Goal: Information Seeking & Learning: Learn about a topic

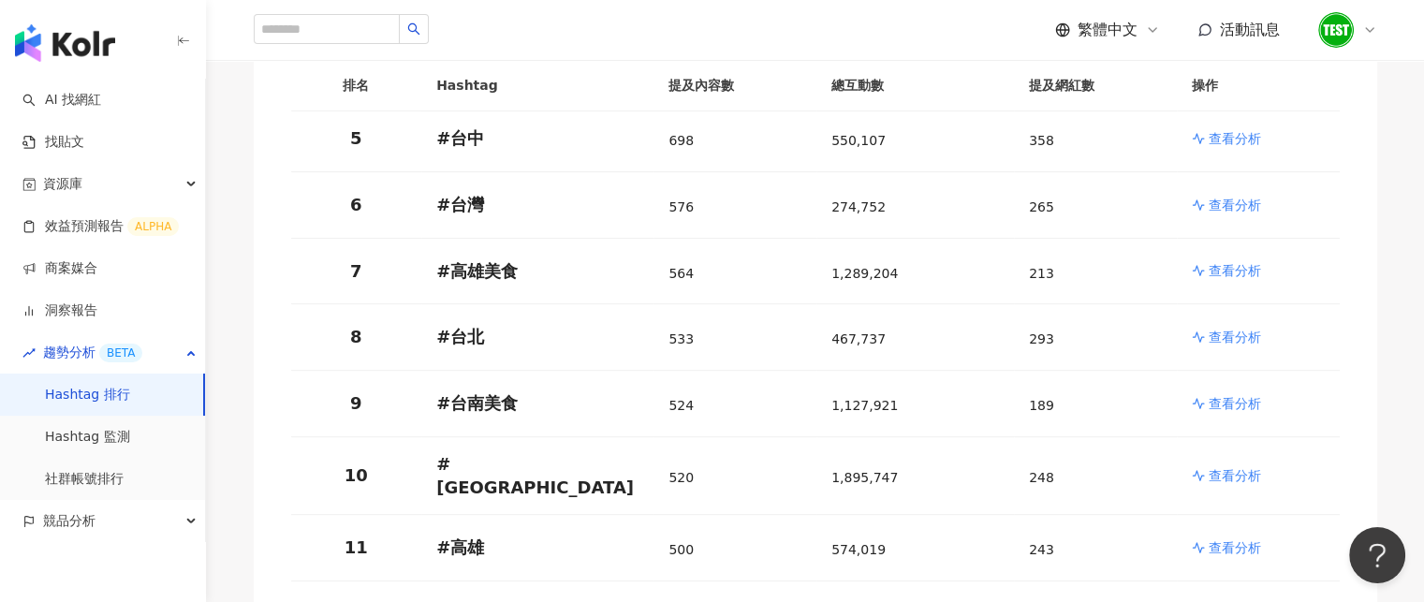
scroll to position [564, 0]
click at [101, 105] on link "AI 找網紅" at bounding box center [61, 100] width 79 height 19
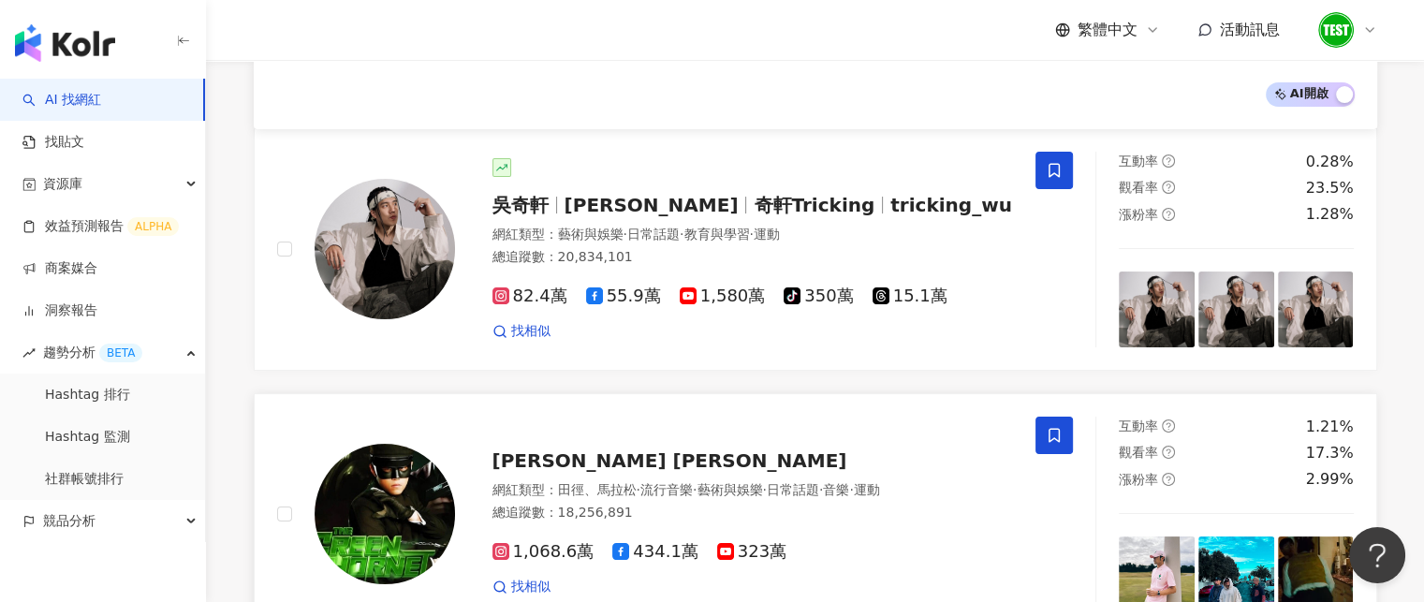
scroll to position [161, 0]
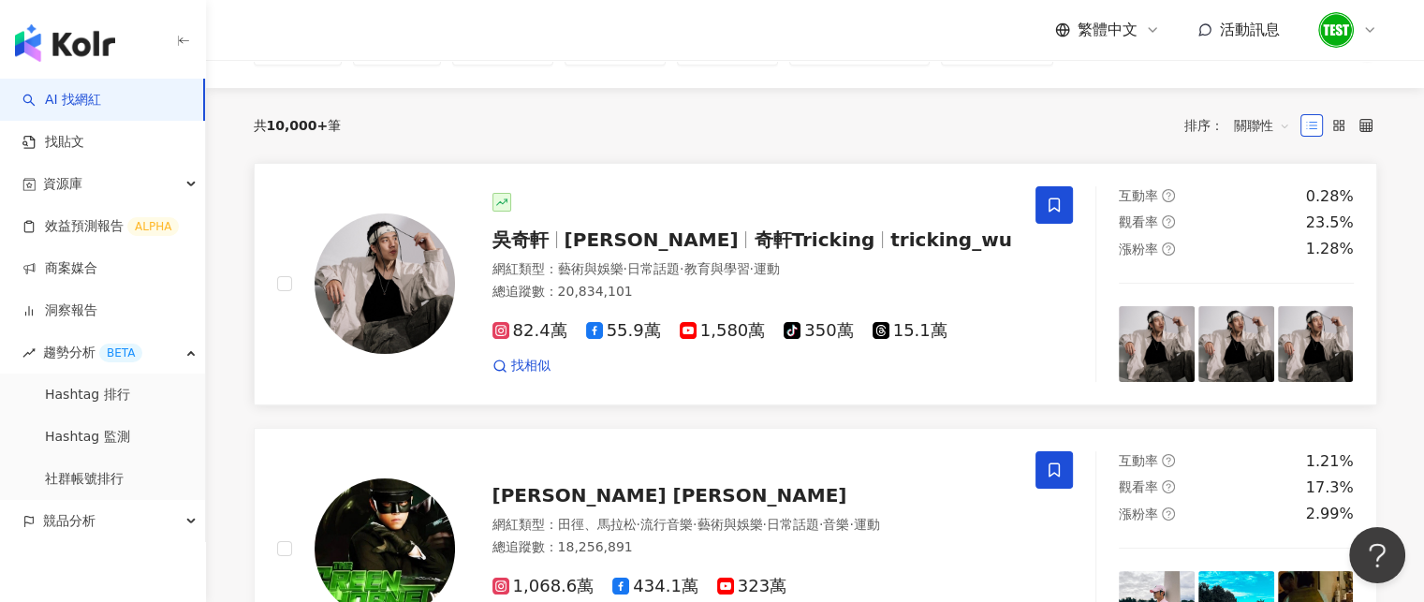
click at [681, 181] on link "吳奇軒 Wu Hsuan 奇軒Tricking tricking_wu 網紅類型 ： 藝術與娛樂 · 日常話題 · 教育與學習 · 運動 總追蹤數 ： 20,…" at bounding box center [815, 284] width 1123 height 242
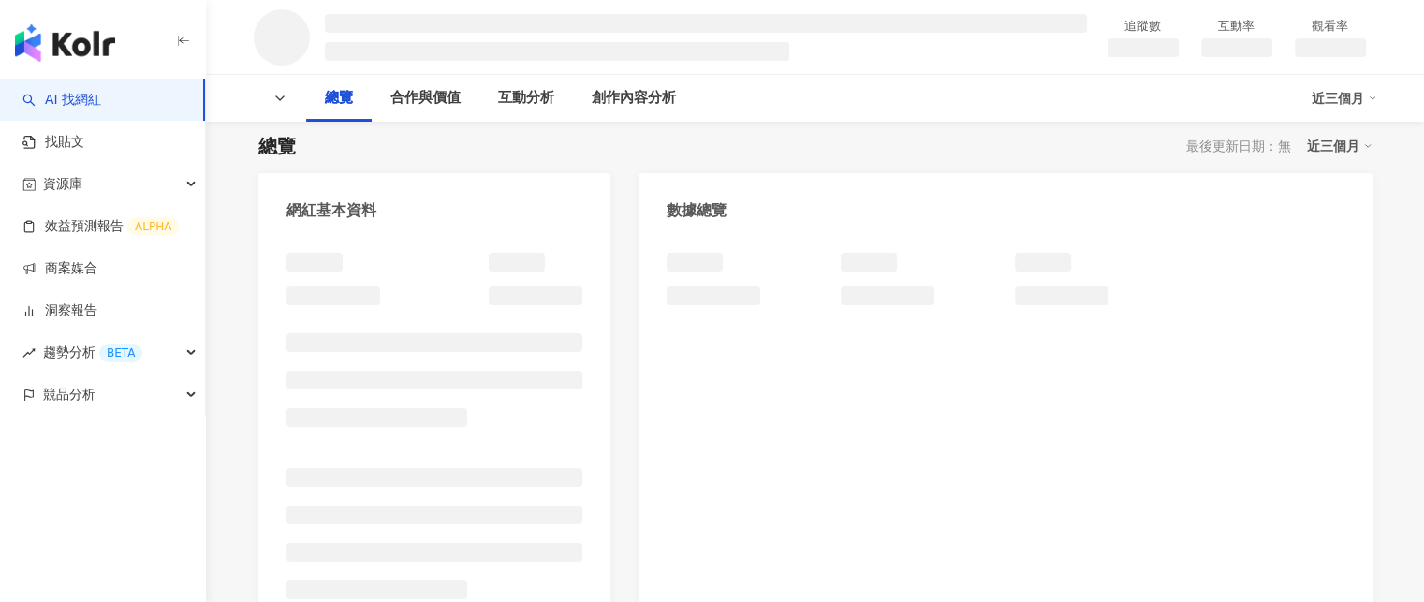
scroll to position [122, 0]
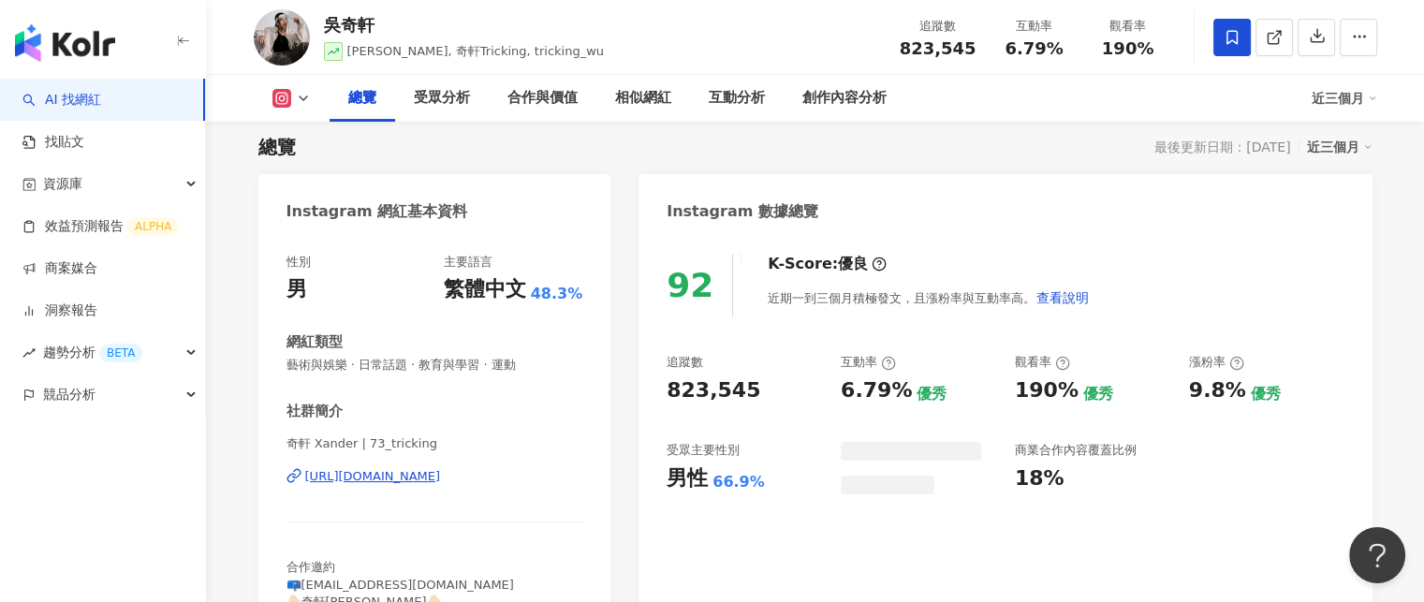
click at [177, 40] on icon "button" at bounding box center [183, 41] width 15 height 15
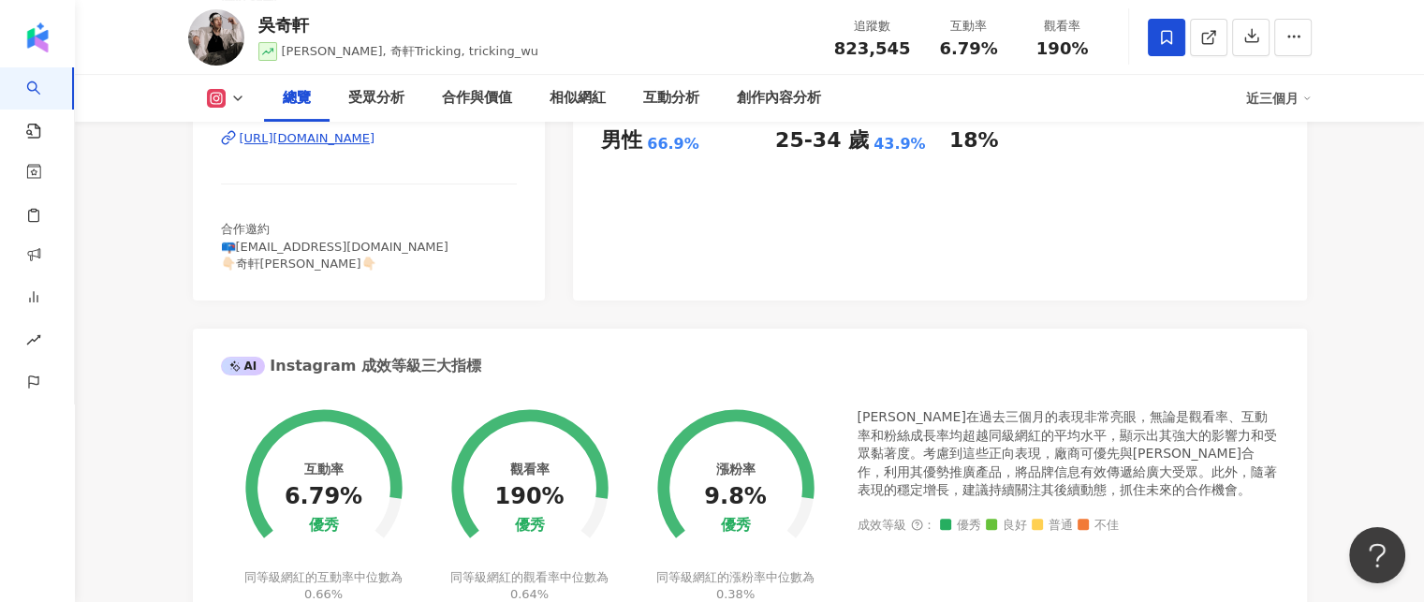
scroll to position [476, 0]
